Goal: Navigation & Orientation: Find specific page/section

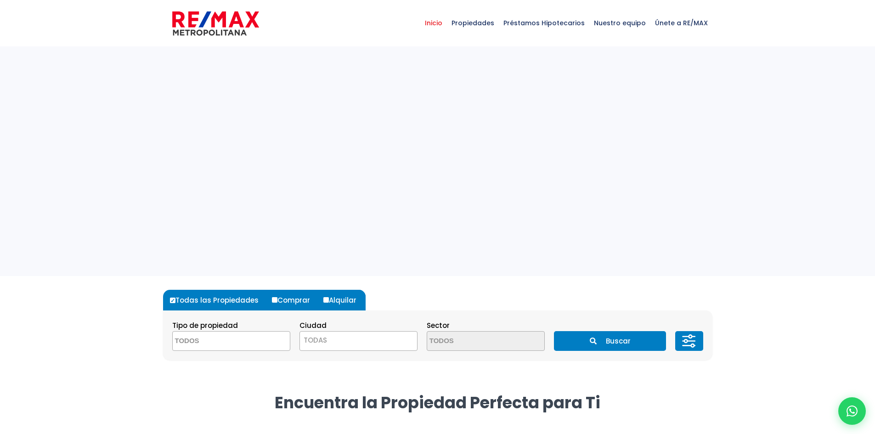
select select
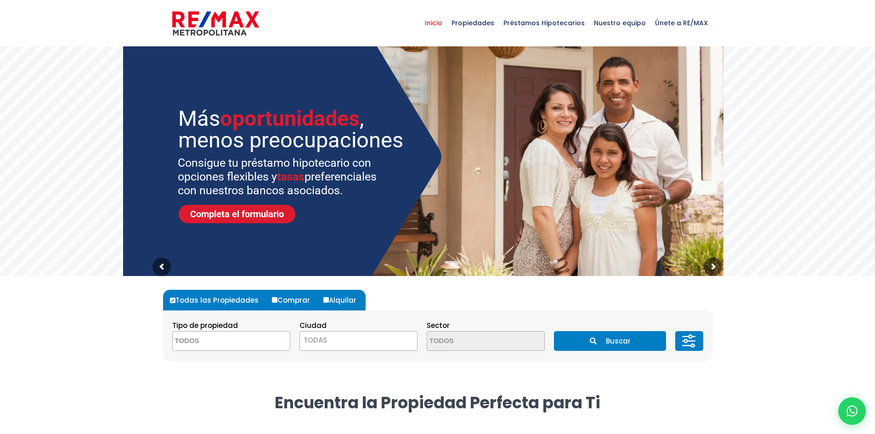
drag, startPoint x: 274, startPoint y: 317, endPoint x: 276, endPoint y: 148, distance: 168.5
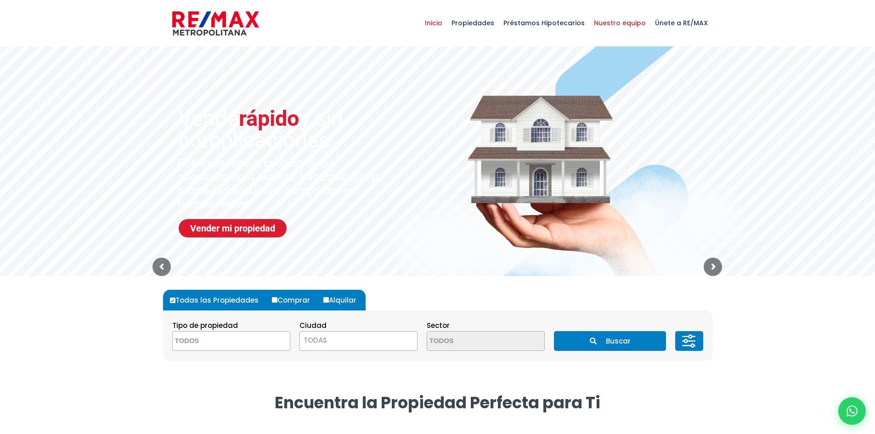
click at [620, 31] on span "Nuestro equipo" at bounding box center [619, 23] width 61 height 28
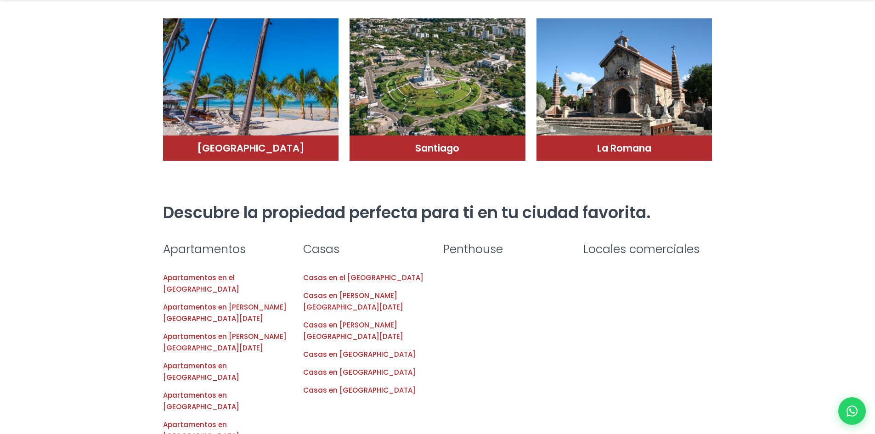
scroll to position [1685, 0]
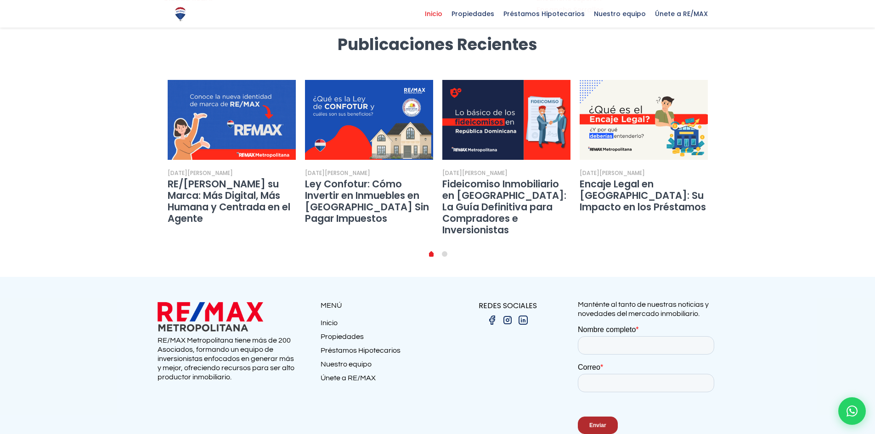
drag, startPoint x: 684, startPoint y: 244, endPoint x: 684, endPoint y: 411, distance: 167.1
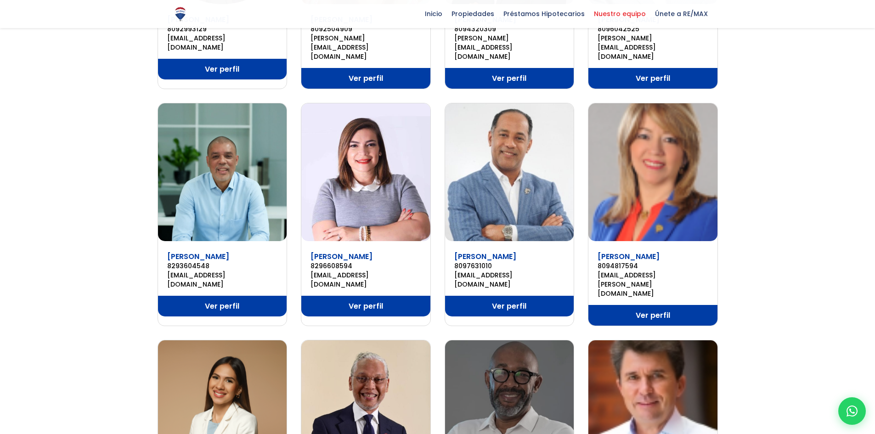
scroll to position [655, 0]
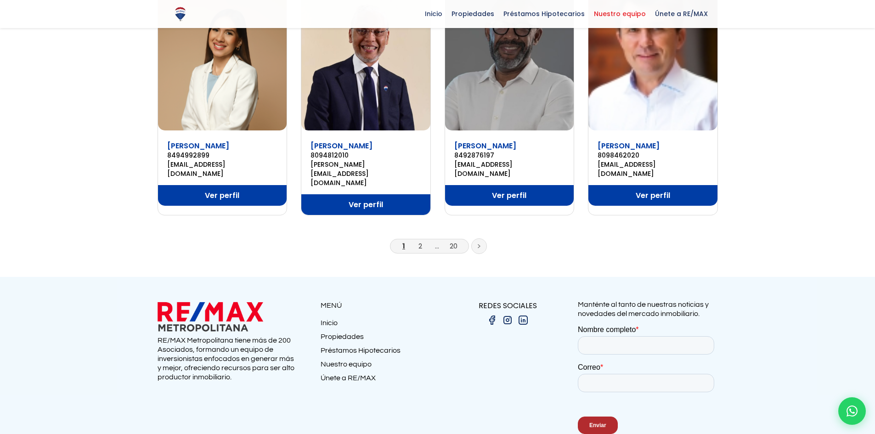
drag, startPoint x: 760, startPoint y: 226, endPoint x: 748, endPoint y: 353, distance: 127.3
click at [525, 315] on img at bounding box center [523, 320] width 11 height 11
click at [506, 315] on img at bounding box center [507, 320] width 11 height 11
click at [486, 314] on link at bounding box center [492, 320] width 14 height 12
click at [492, 315] on img at bounding box center [491, 320] width 11 height 11
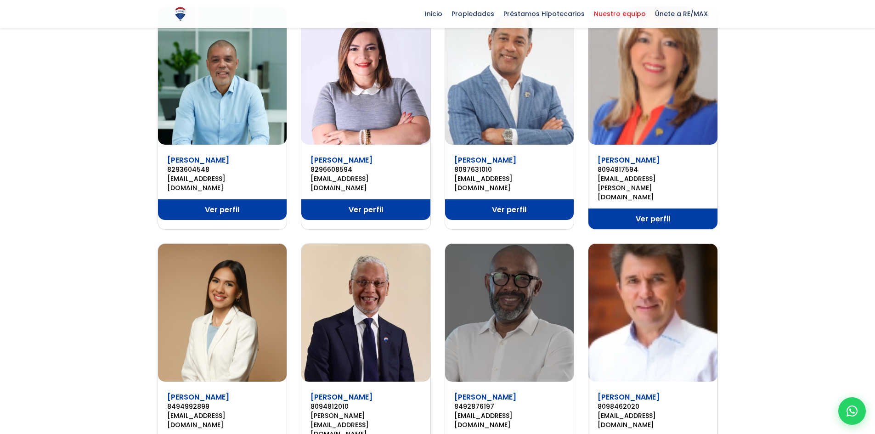
scroll to position [0, 0]
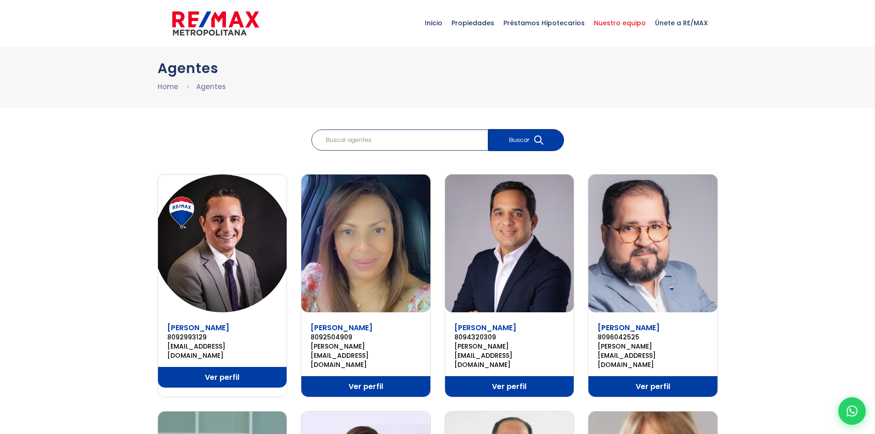
drag, startPoint x: 291, startPoint y: 248, endPoint x: 220, endPoint y: 93, distance: 170.8
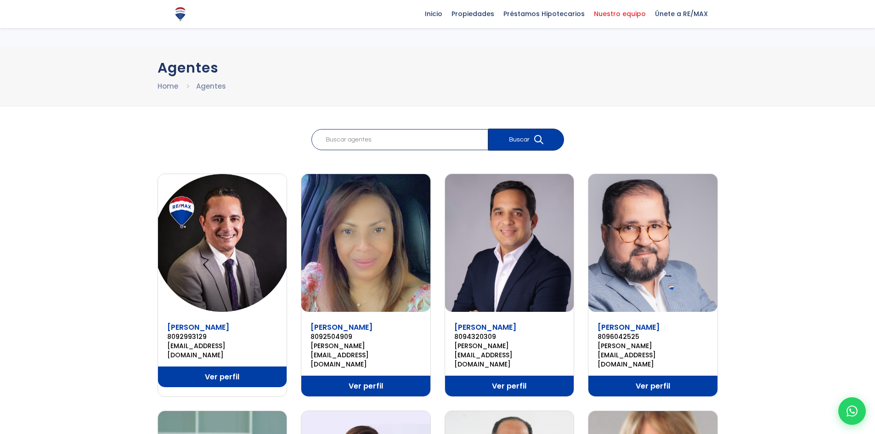
drag, startPoint x: 117, startPoint y: 193, endPoint x: 154, endPoint y: 45, distance: 152.1
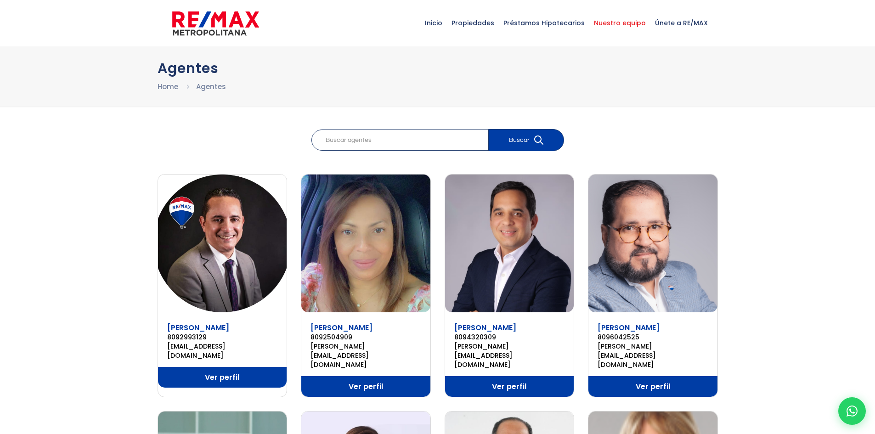
click at [186, 29] on img at bounding box center [215, 24] width 87 height 28
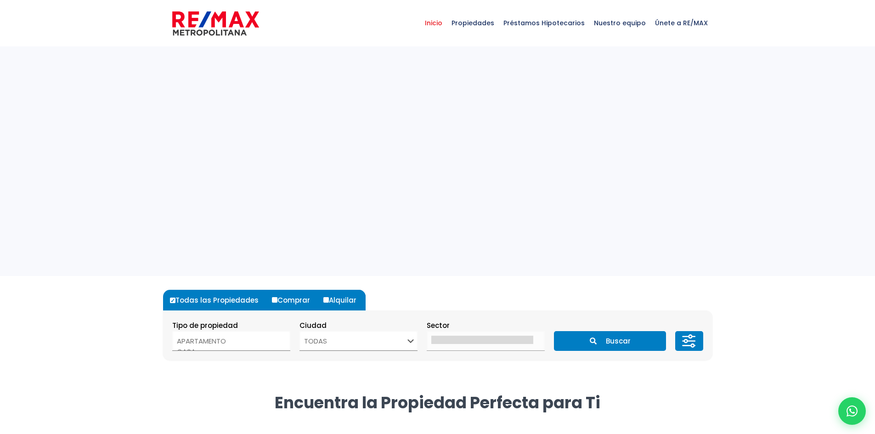
select select
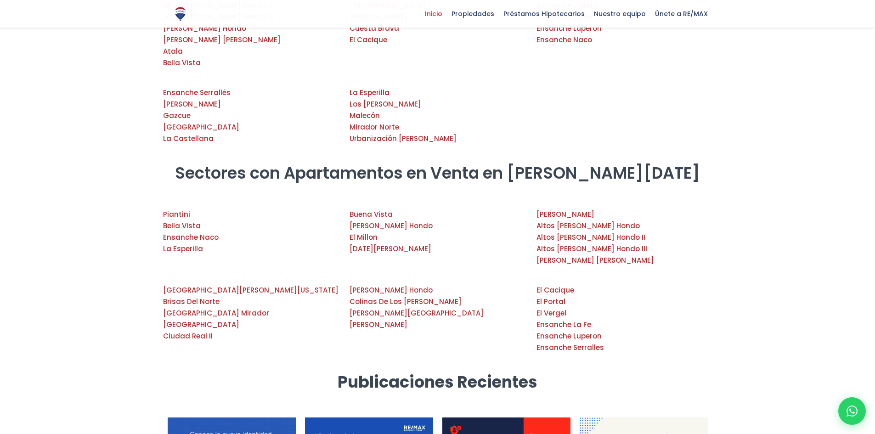
scroll to position [1685, 0]
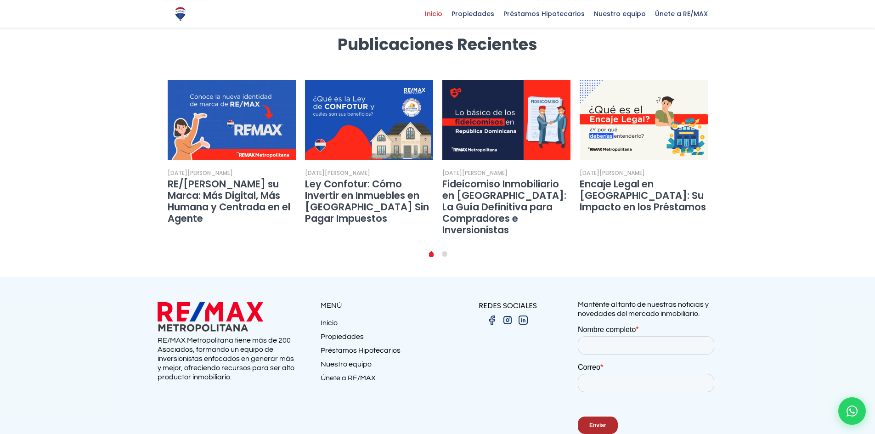
drag, startPoint x: 128, startPoint y: 100, endPoint x: 126, endPoint y: 240, distance: 140.1
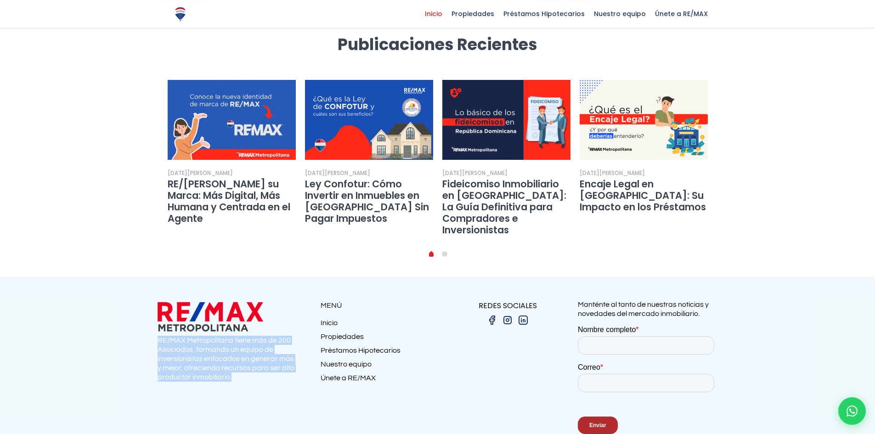
drag, startPoint x: 252, startPoint y: 323, endPoint x: 158, endPoint y: 285, distance: 100.7
click at [158, 336] on p "RE/MAX Metropolitana tiene más de 200 Asociados, formando un equipo de inversio…" at bounding box center [228, 359] width 140 height 46
copy p "RE/MAX Metropolitana tiene más de 200 Asociados, formando un equipo de inversio…"
